Goal: Task Accomplishment & Management: Use online tool/utility

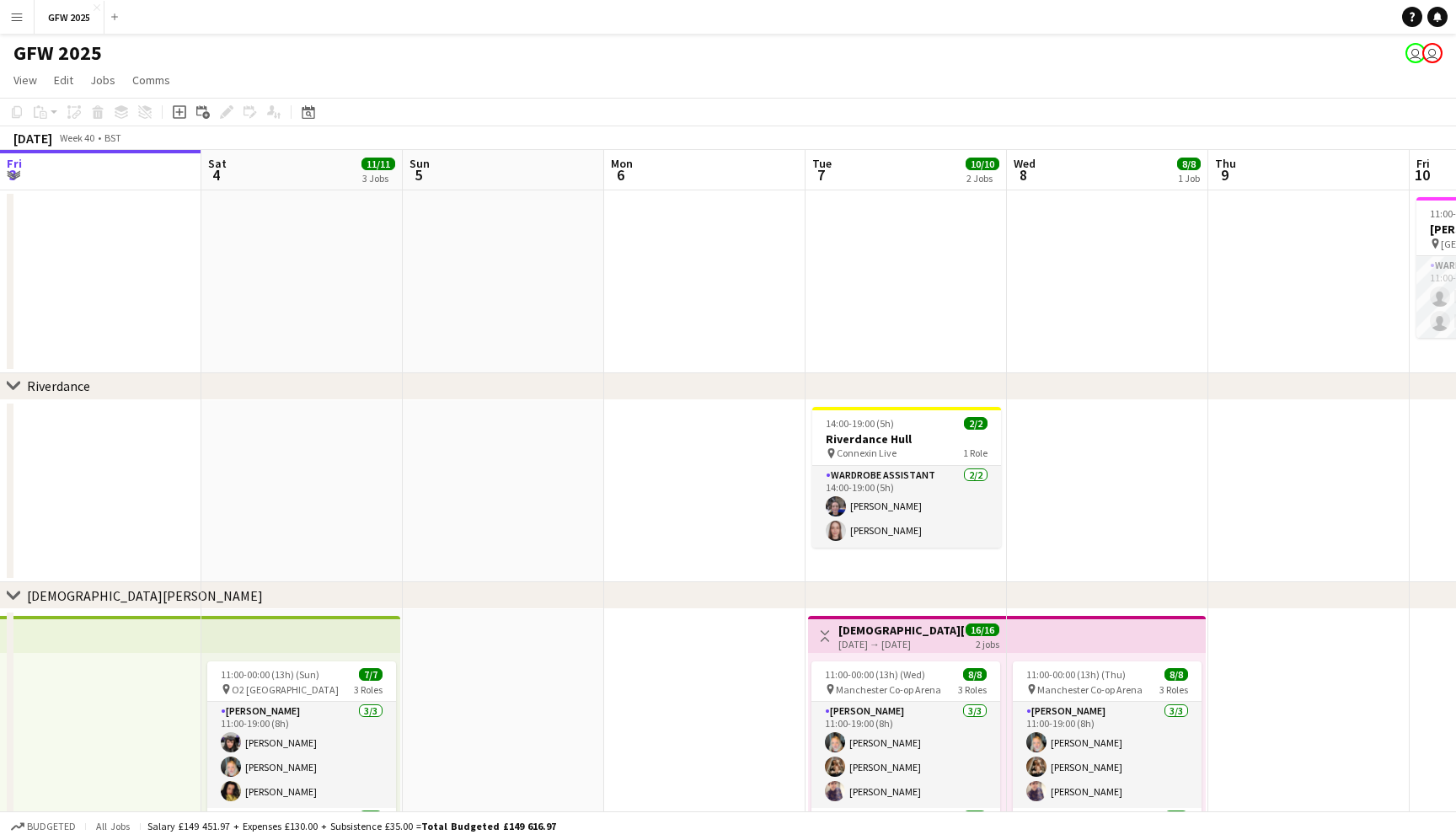
scroll to position [0, 552]
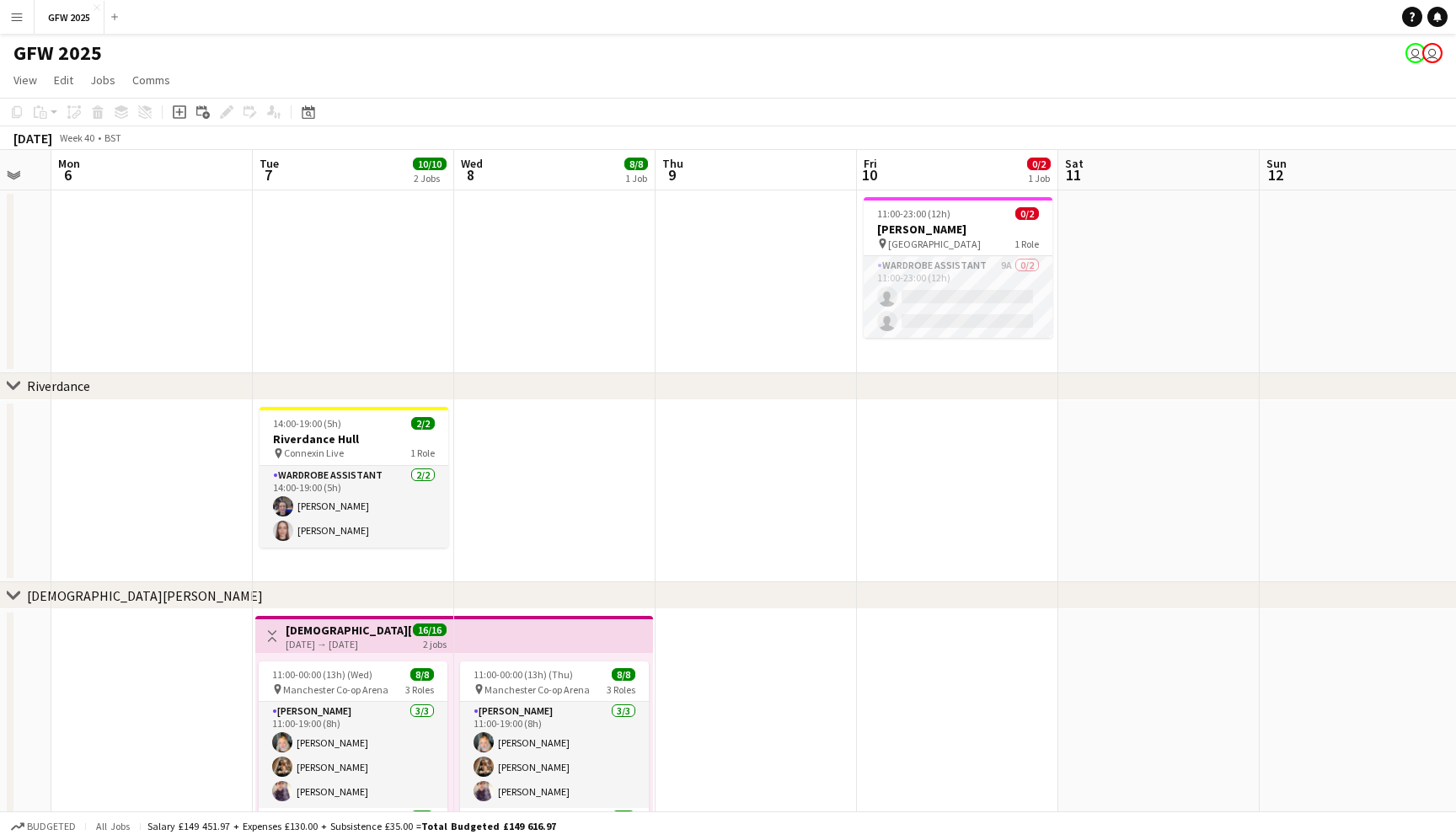
click at [3, 10] on button "Menu" at bounding box center [16, 16] width 34 height 34
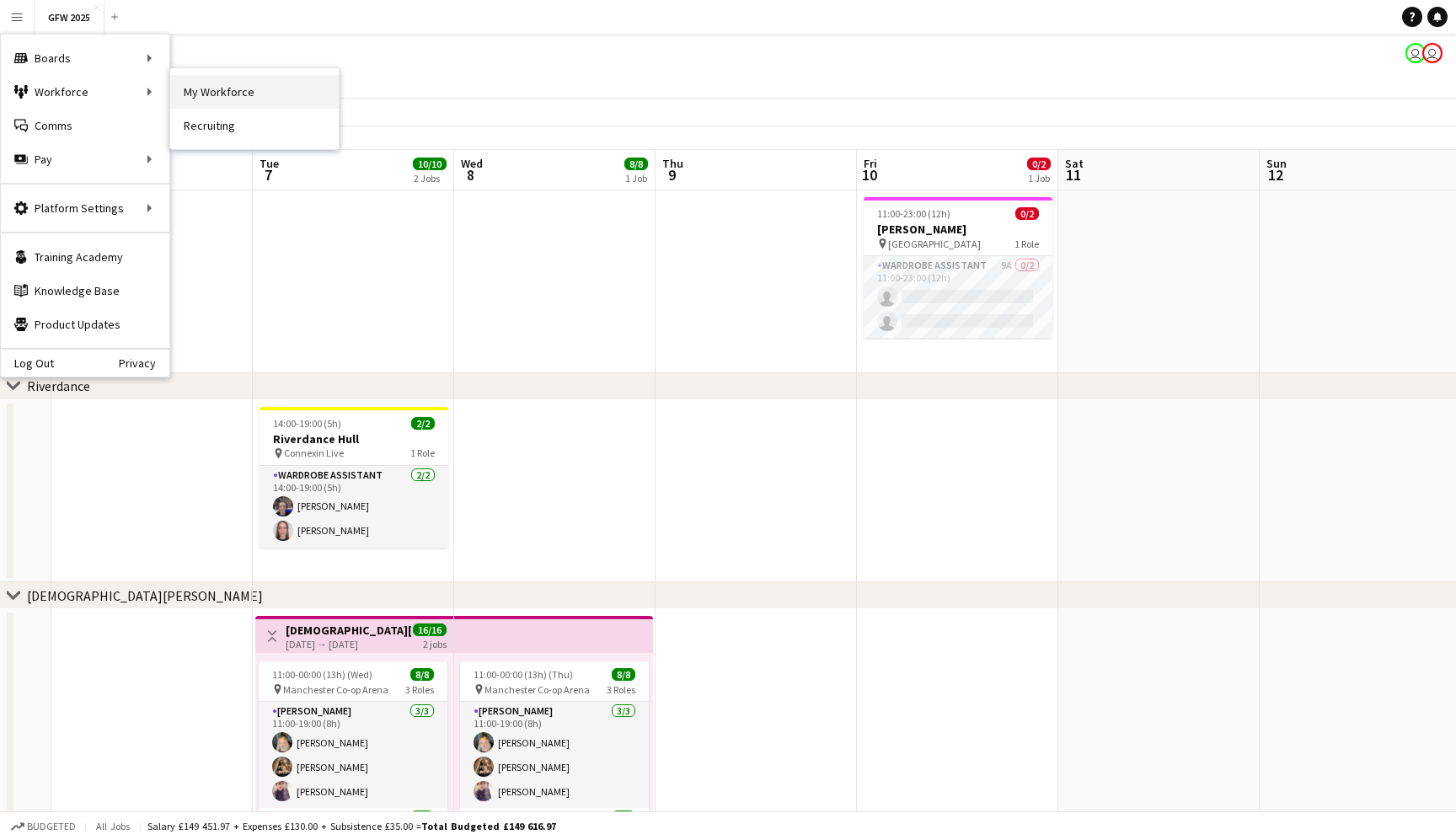
click at [275, 81] on link "My Workforce" at bounding box center [254, 91] width 168 height 34
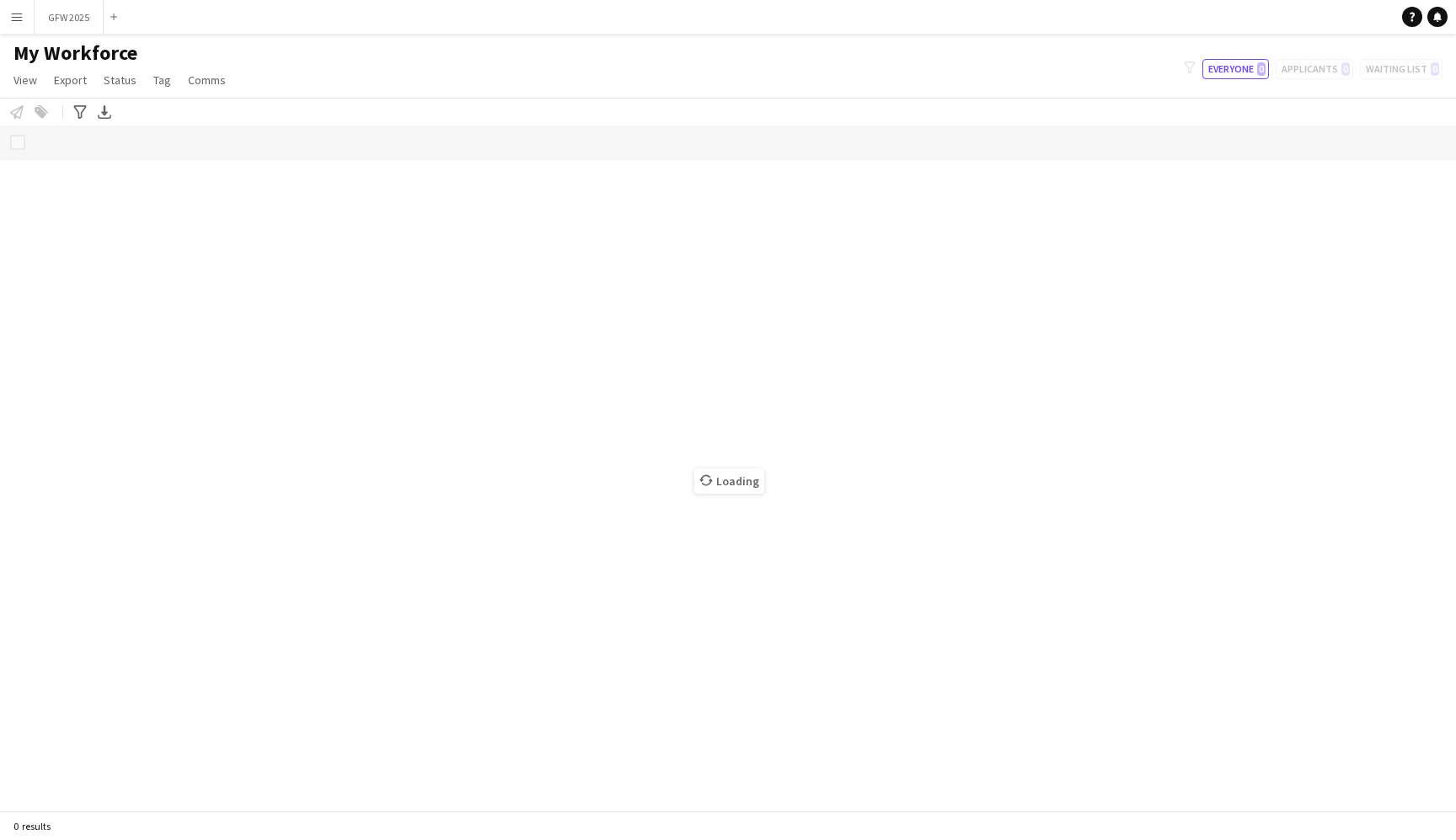
click at [8, 24] on button "Menu" at bounding box center [16, 16] width 34 height 34
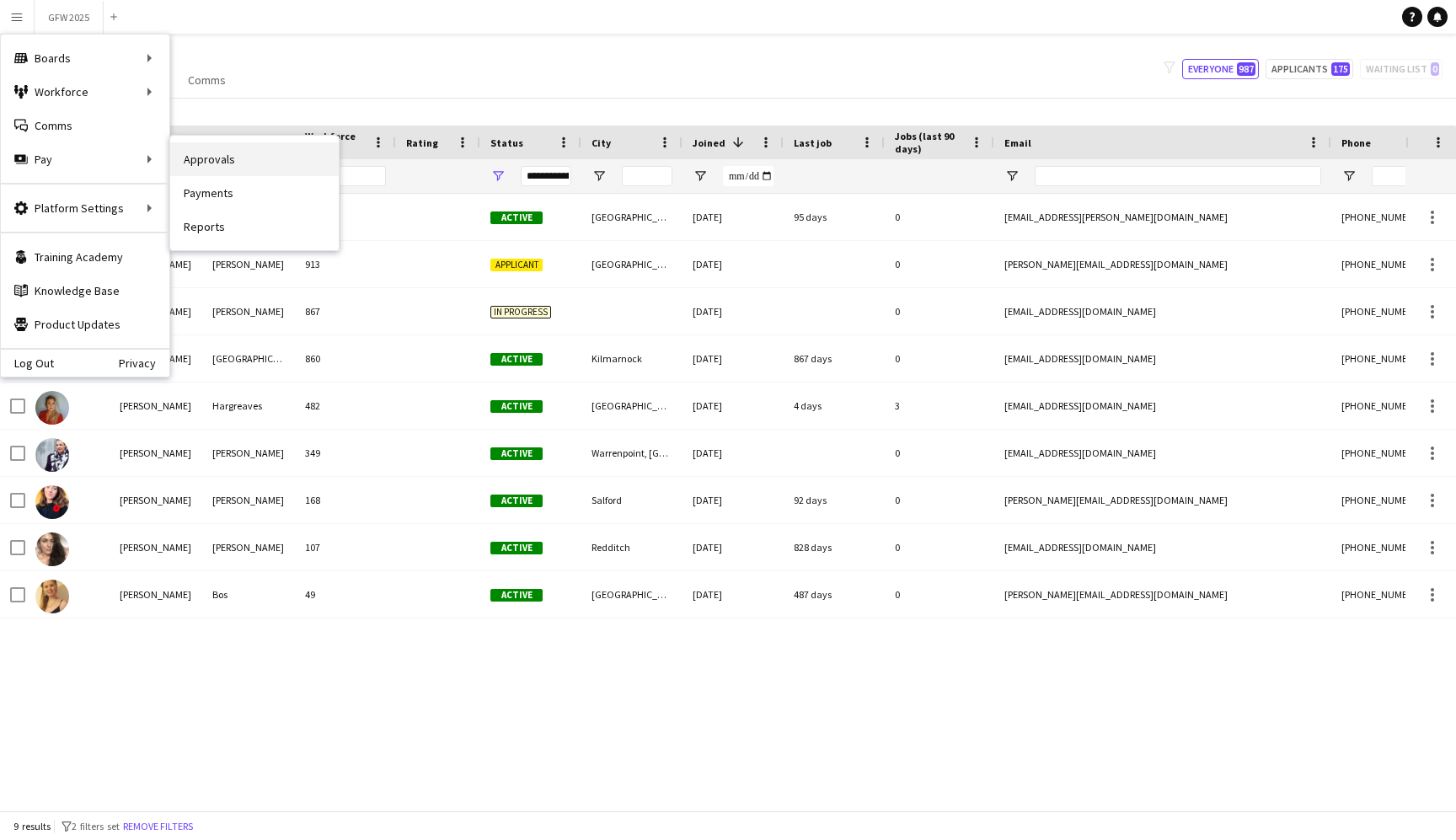
click at [221, 153] on link "Approvals" at bounding box center [254, 159] width 168 height 34
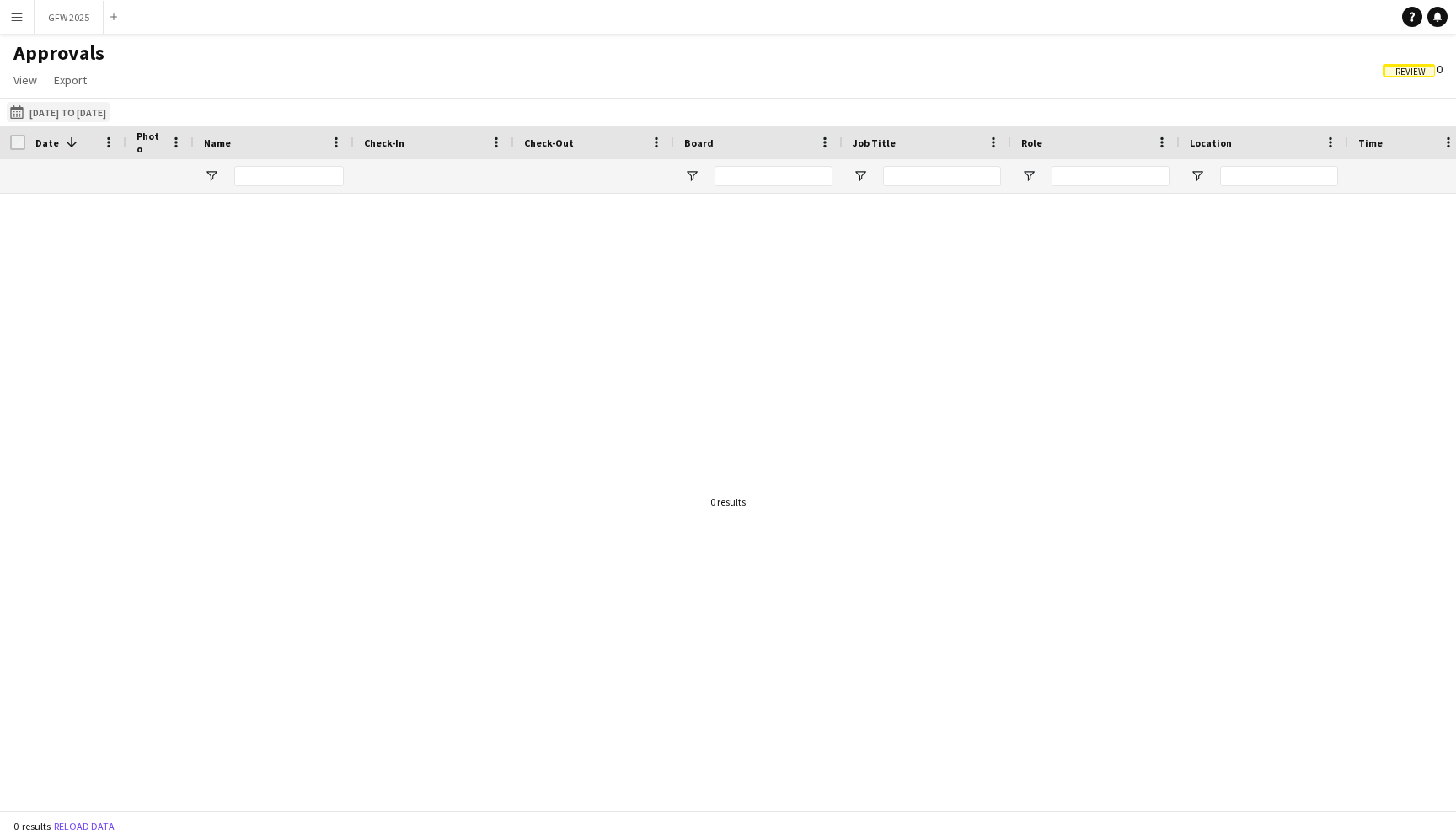
click at [67, 111] on button "[DATE] to [DATE] [DATE] to [DATE]" at bounding box center [58, 112] width 103 height 20
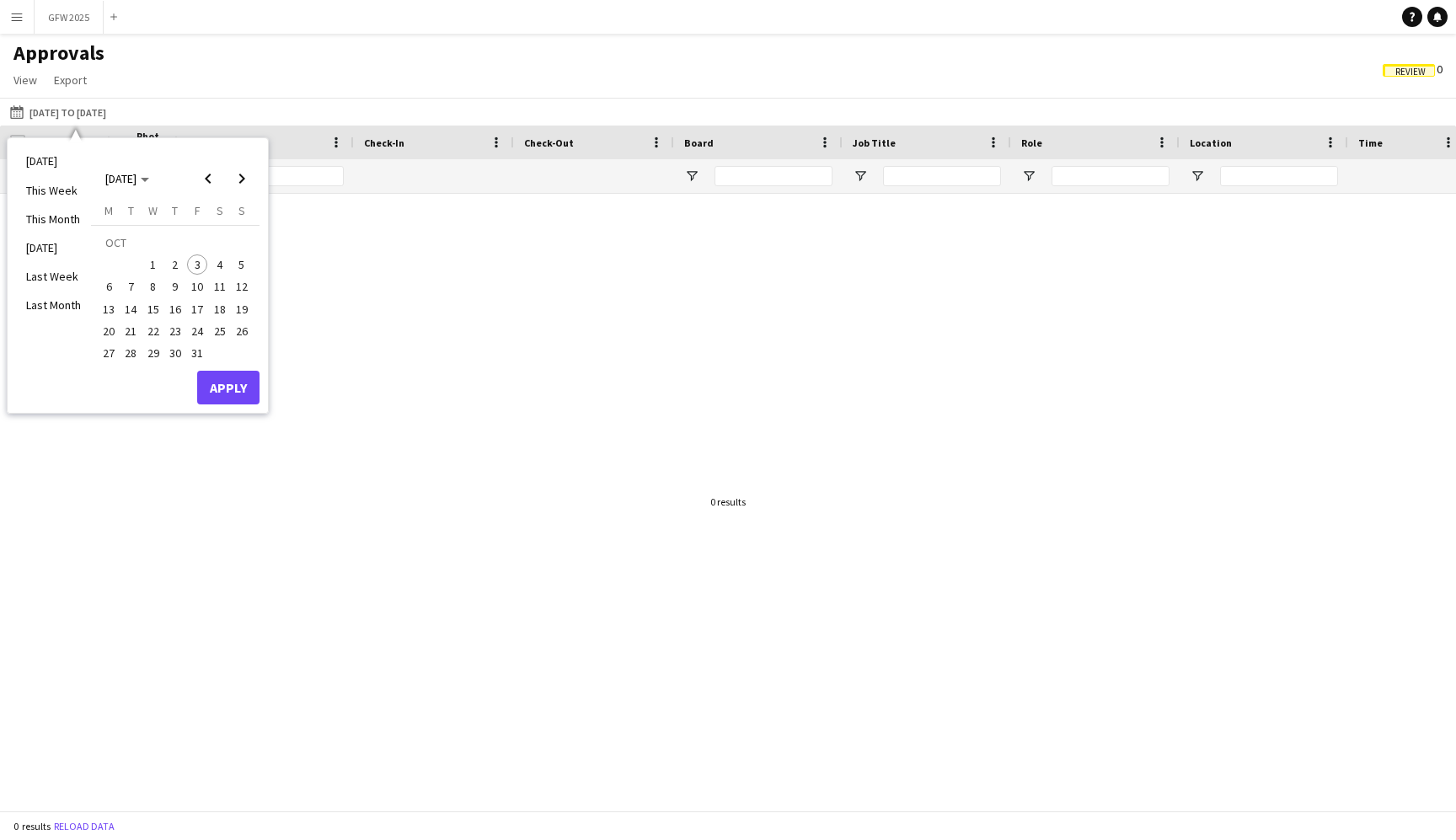
click at [14, 13] on app-icon "Menu" at bounding box center [17, 17] width 14 height 14
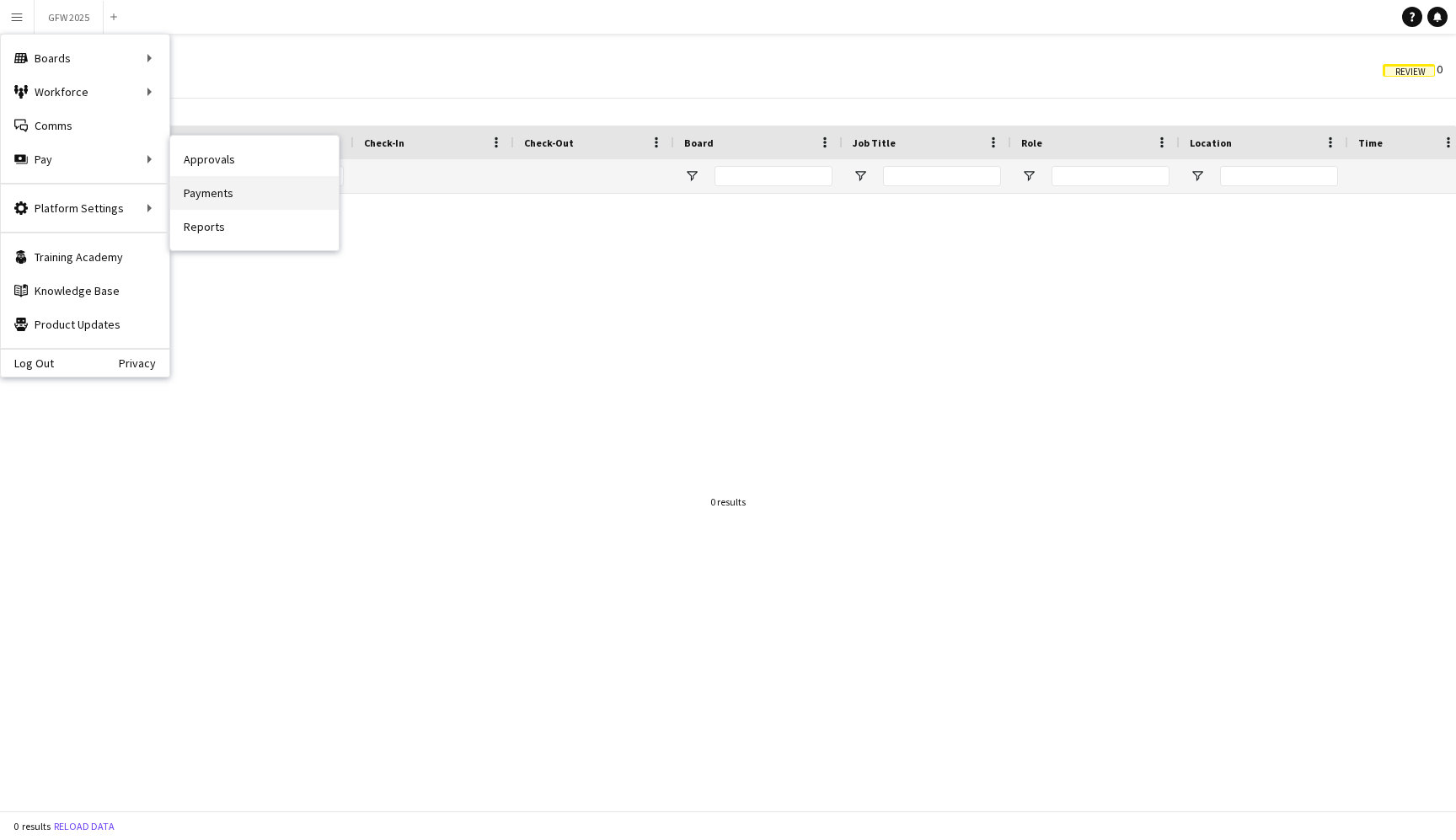
click at [245, 195] on link "Payments" at bounding box center [254, 192] width 168 height 34
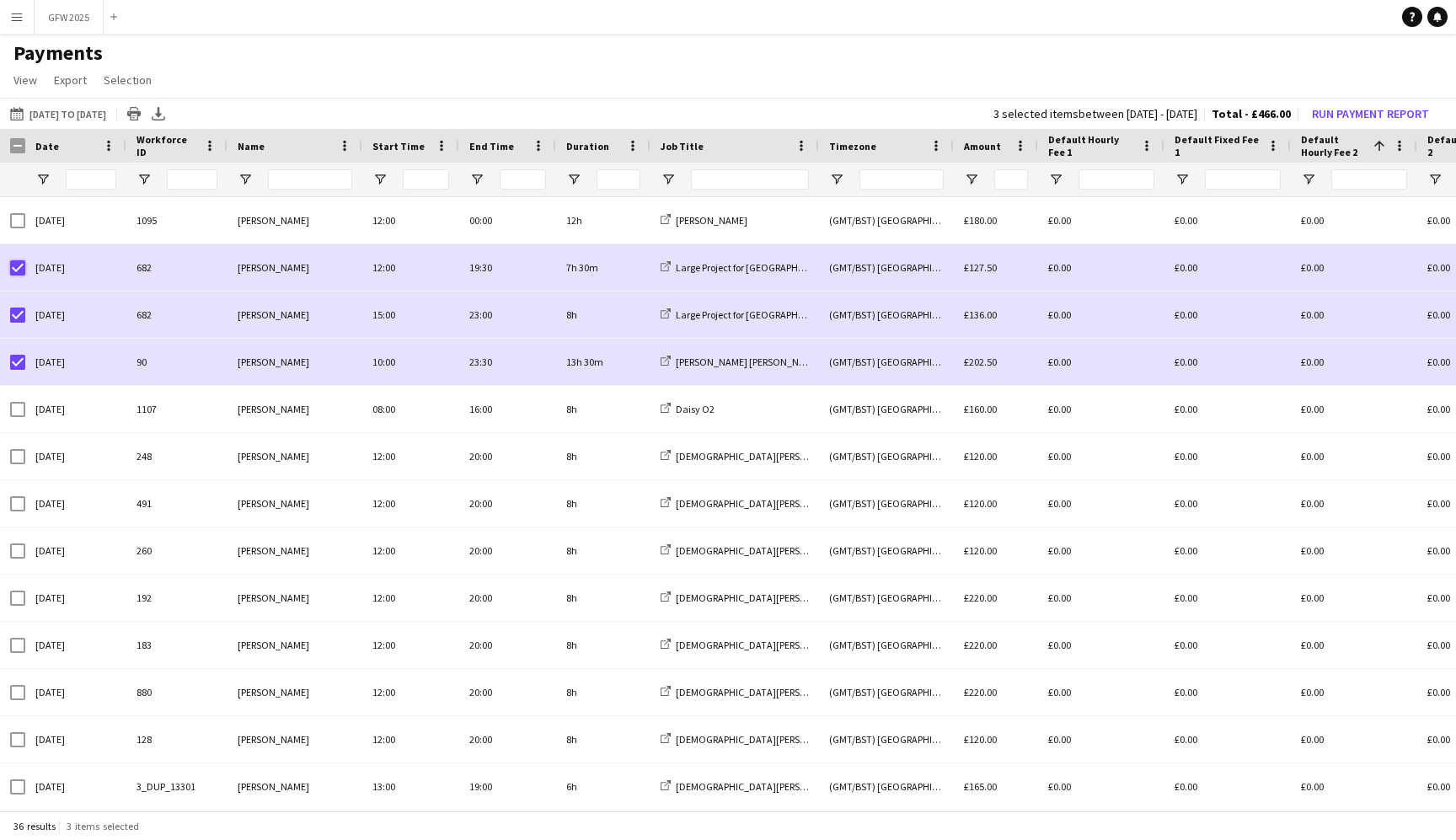
scroll to position [-2, 0]
click at [1381, 114] on button "Run Payment Report" at bounding box center [1370, 114] width 131 height 22
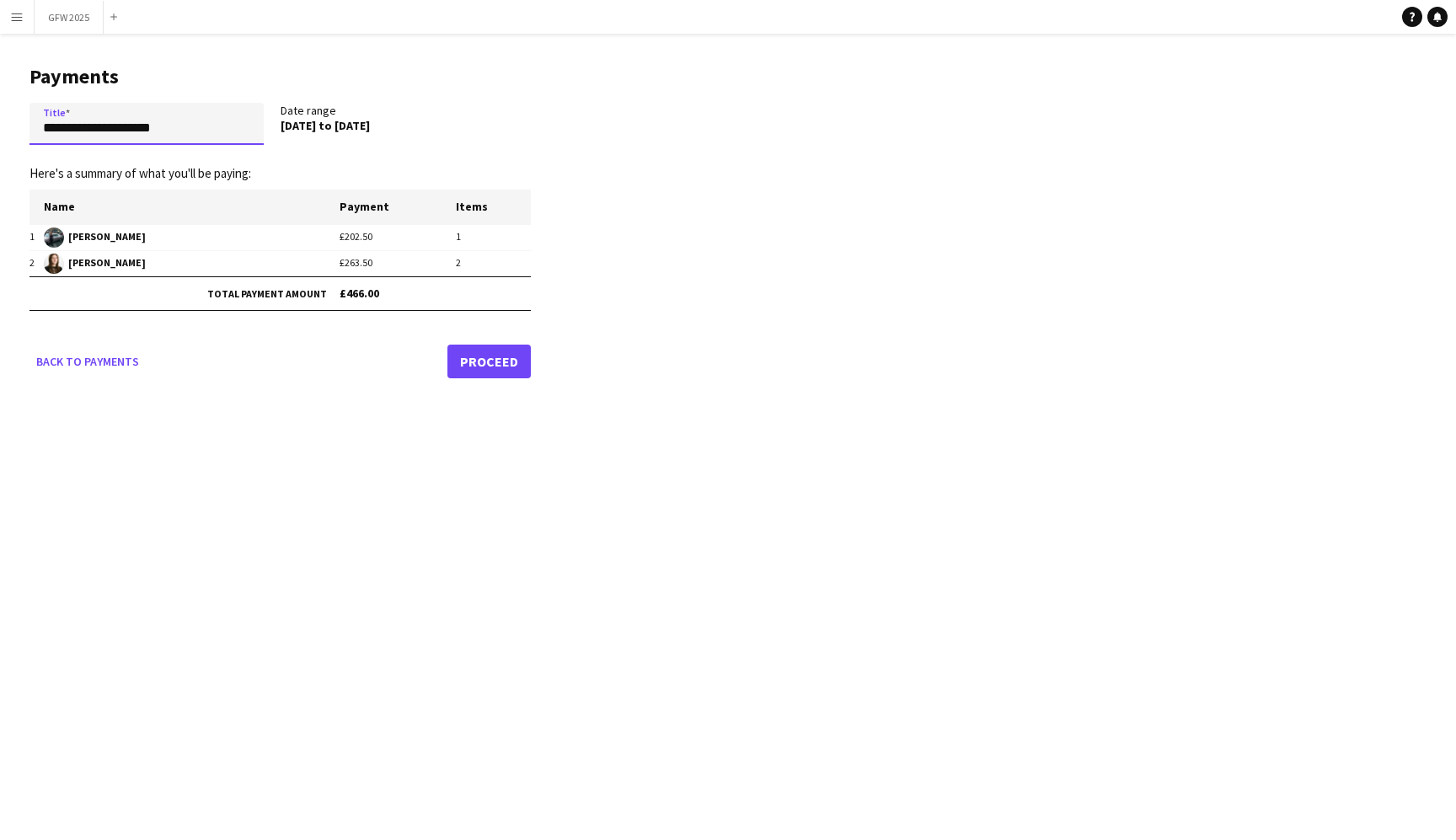
drag, startPoint x: 81, startPoint y: 127, endPoint x: 33, endPoint y: 124, distance: 48.1
click at [33, 124] on input "**********" at bounding box center [147, 124] width 234 height 42
paste input "*"
type input "**********"
click at [494, 372] on link "Proceed" at bounding box center [489, 361] width 83 height 34
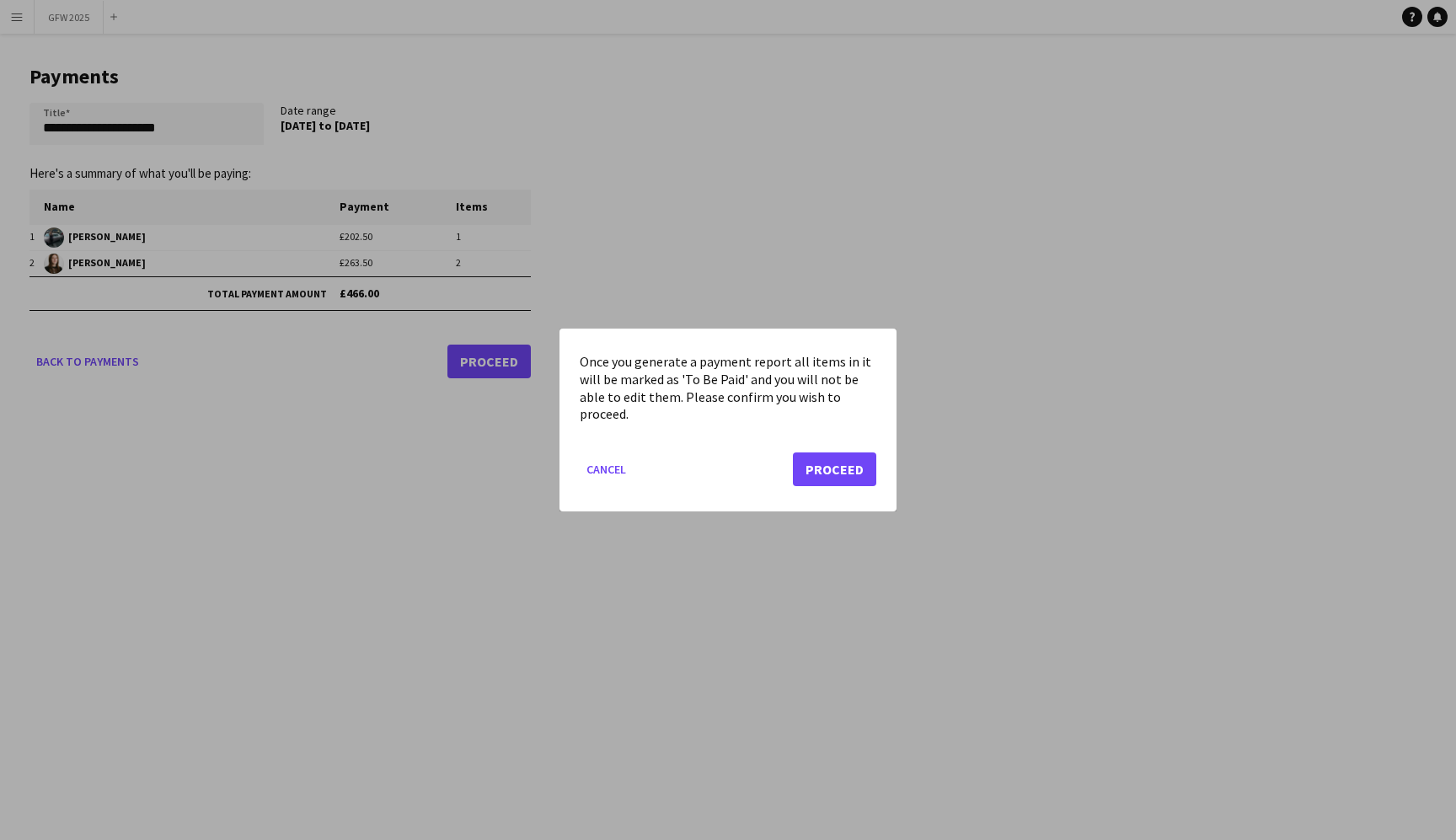
click at [839, 471] on button "Proceed" at bounding box center [834, 469] width 83 height 34
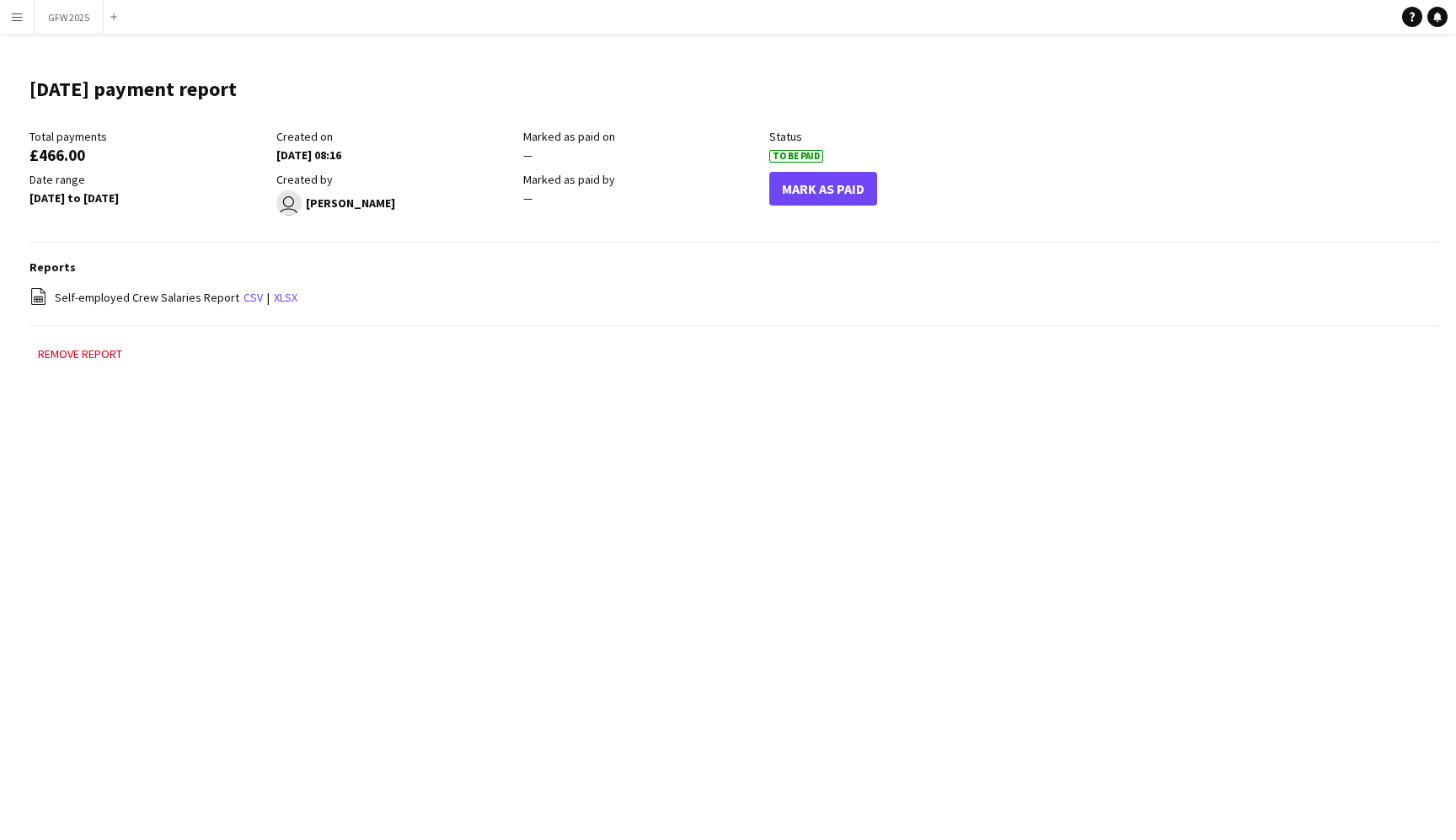
click at [832, 180] on button "Mark As Paid" at bounding box center [823, 188] width 108 height 34
